Goal: Navigation & Orientation: Find specific page/section

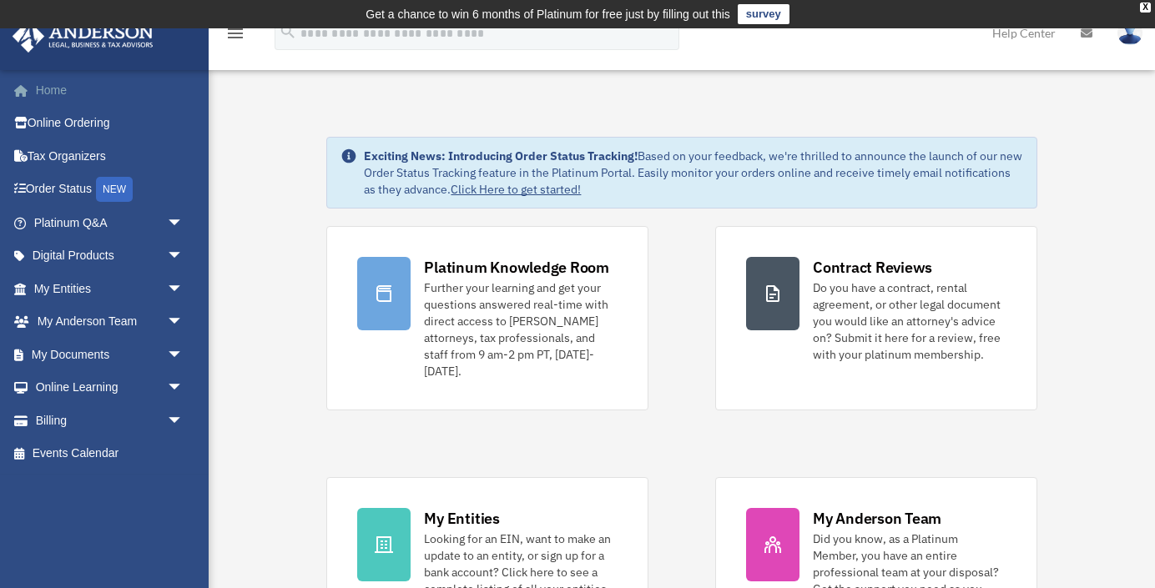
scroll to position [384, 0]
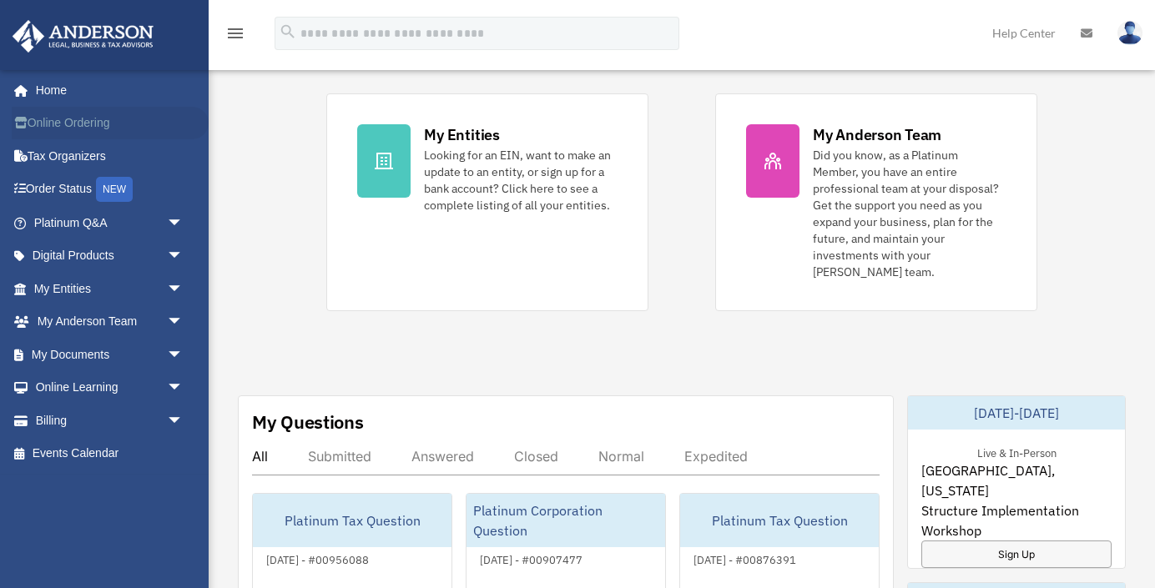
click at [104, 119] on link "Online Ordering" at bounding box center [110, 123] width 197 height 33
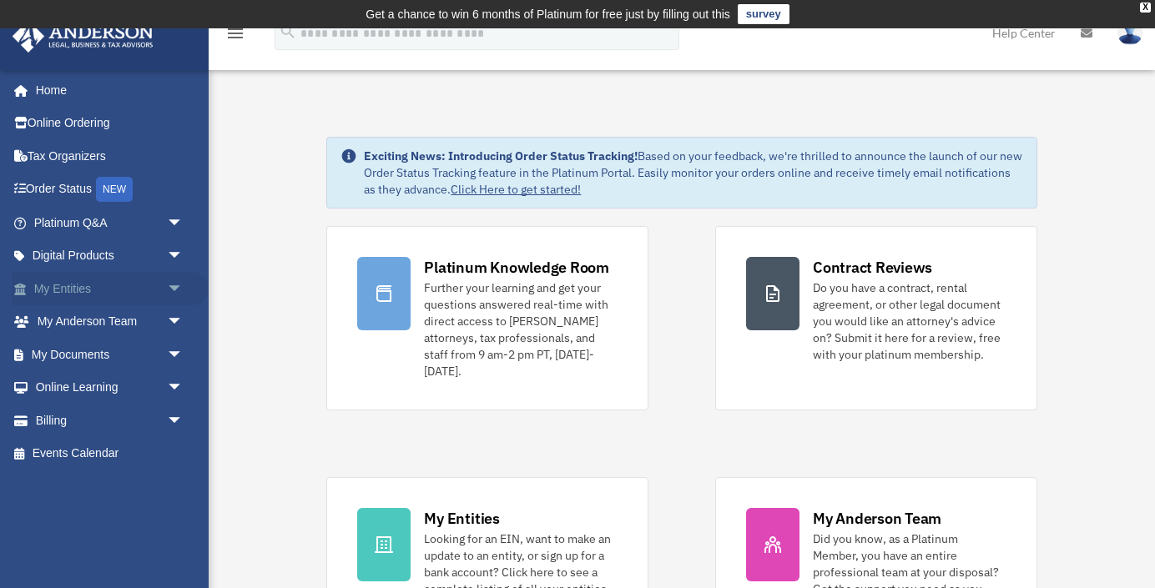
click at [66, 286] on link "My Entities arrow_drop_down" at bounding box center [110, 288] width 197 height 33
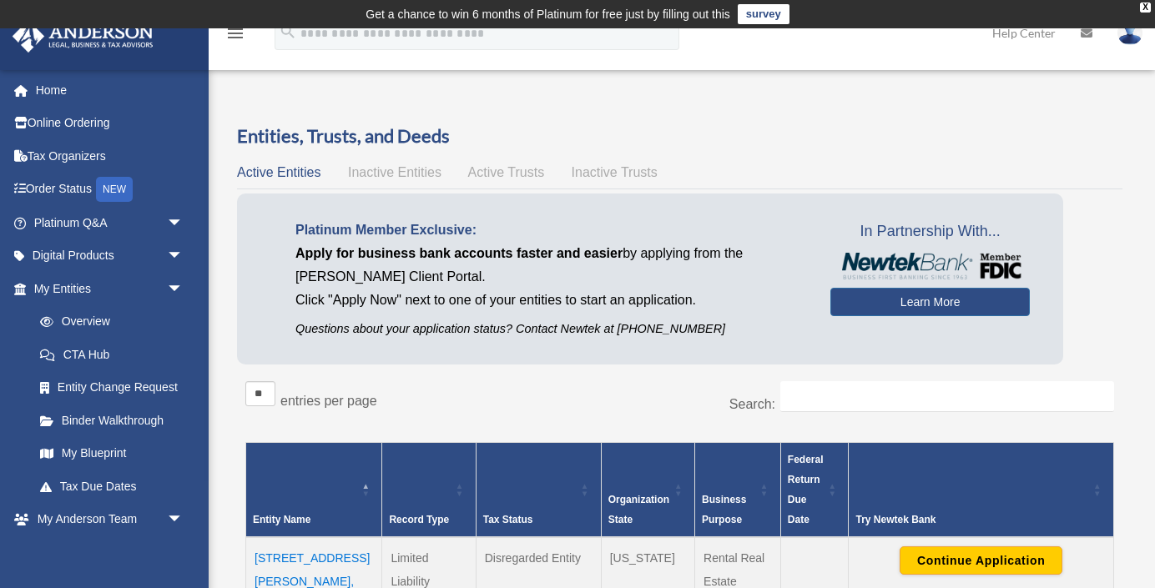
click at [500, 173] on span "Active Trusts" at bounding box center [506, 172] width 77 height 14
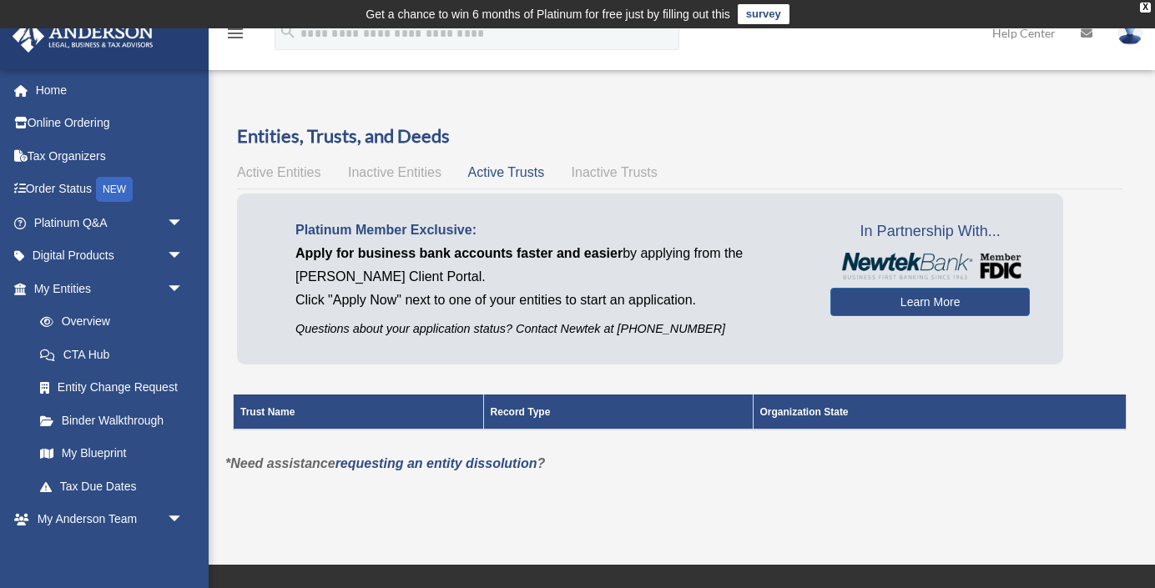
click at [594, 167] on span "Inactive Trusts" at bounding box center [615, 172] width 86 height 14
click at [293, 172] on span "Active Entities" at bounding box center [278, 172] width 83 height 14
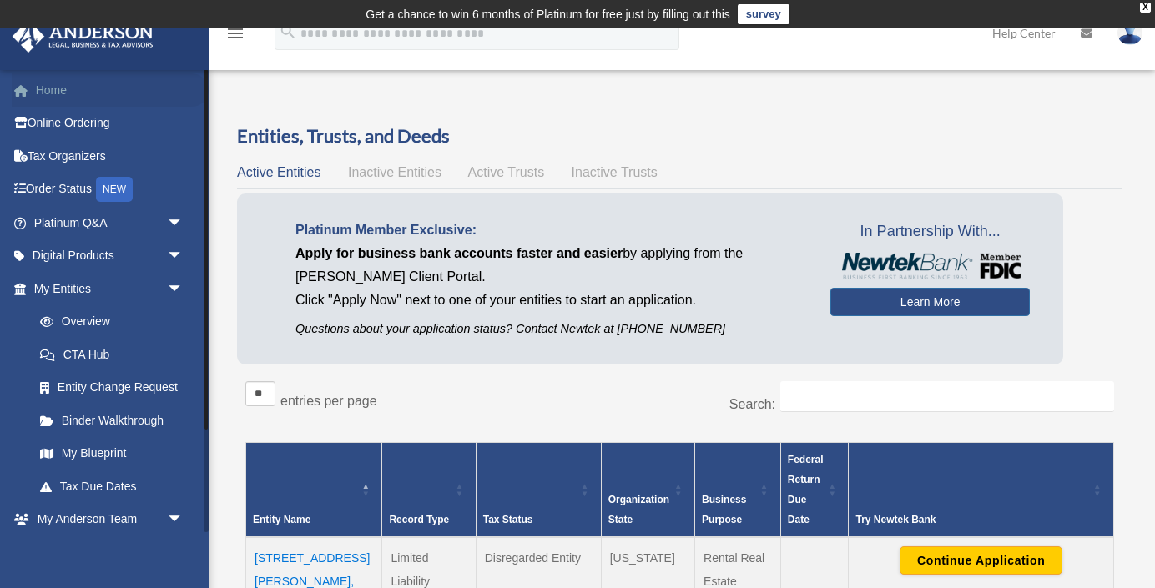
click at [59, 88] on link "Home" at bounding box center [110, 89] width 197 height 33
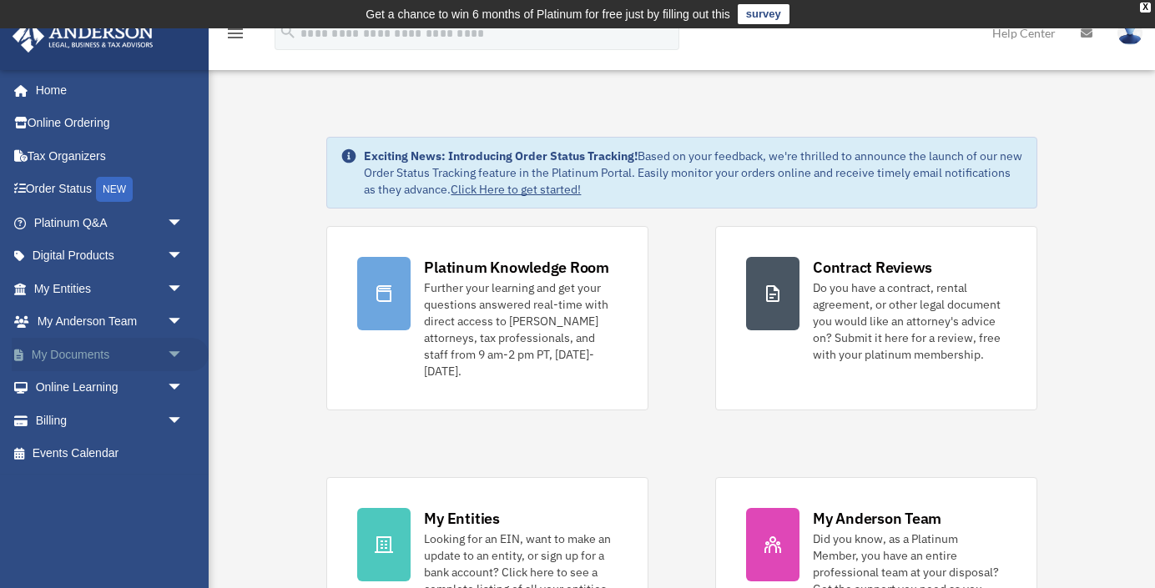
scroll to position [5, 0]
